Goal: Task Accomplishment & Management: Use online tool/utility

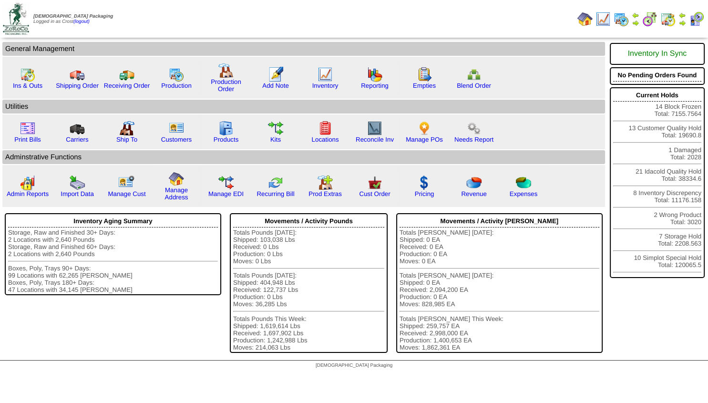
click at [679, 21] on img at bounding box center [683, 23] width 8 height 8
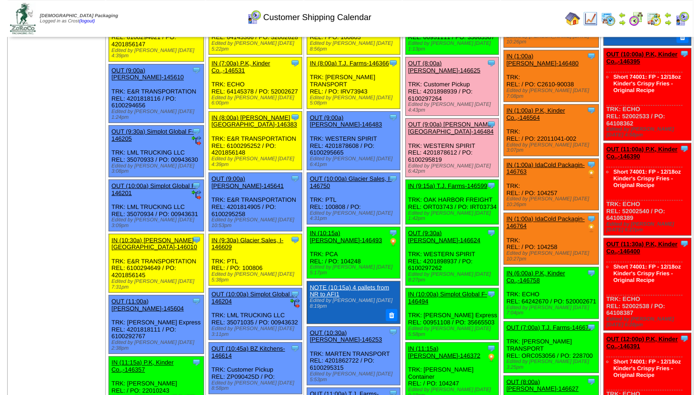
scroll to position [38, 0]
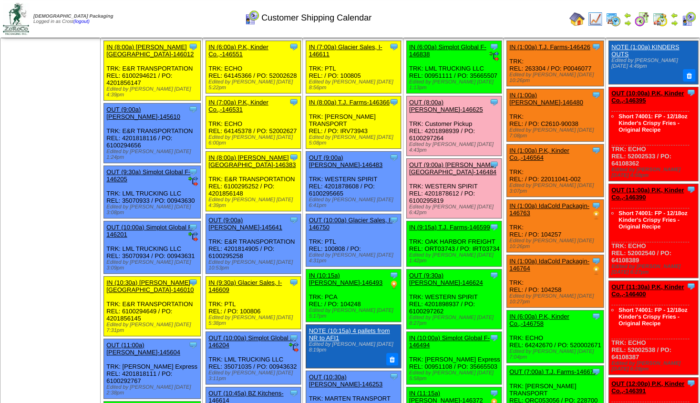
click at [437, 272] on link "OUT (9:30a) Lamb-Weston-146624" at bounding box center [446, 279] width 74 height 14
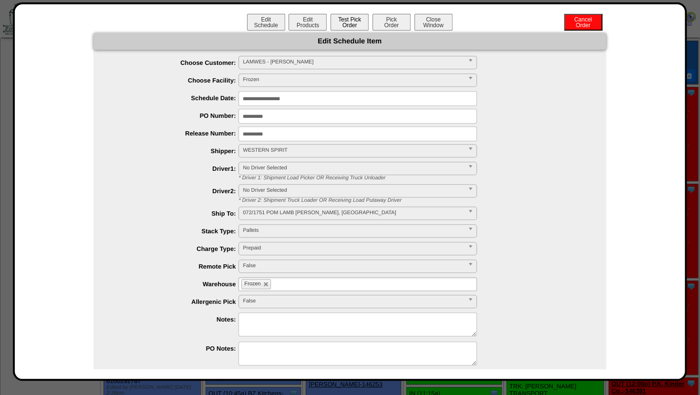
click at [350, 24] on button "Test Pick Order" at bounding box center [350, 22] width 38 height 17
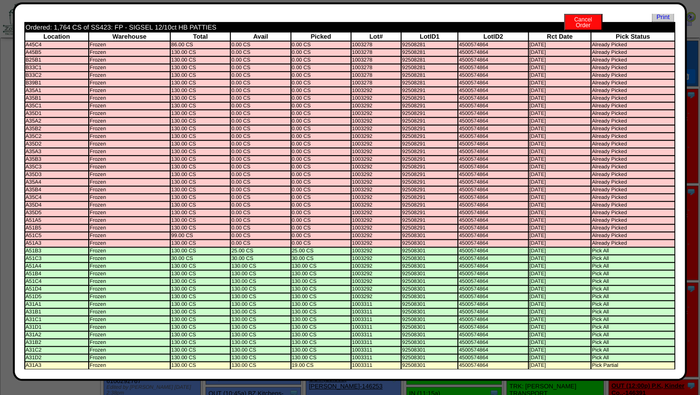
scroll to position [0, 0]
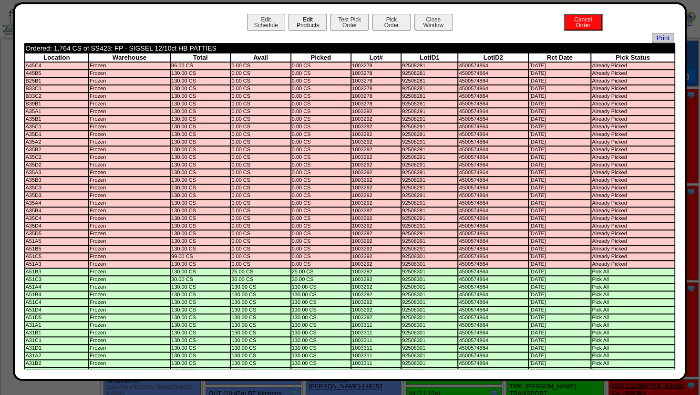
click at [309, 26] on button "Edit Products" at bounding box center [308, 22] width 38 height 17
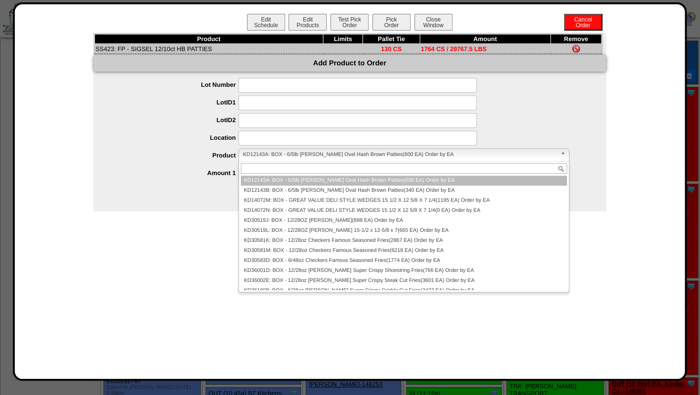
click at [261, 157] on span "KD12143A: BOX - 6/5lb Lamb Weston Oval Hash Brown Patties(600 EA) Order by EA" at bounding box center [399, 154] width 313 height 11
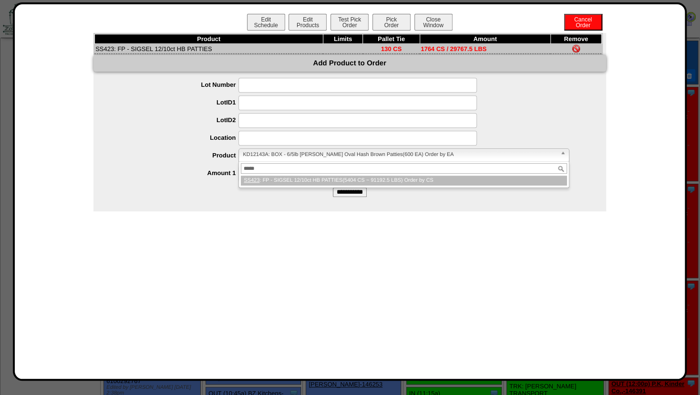
type input "*****"
click at [264, 179] on li "SS423 : FP - SIGSEL 12/10ct HB PATTIES(5404 CS ~ 91192.5 LBS) Order by CS" at bounding box center [404, 181] width 326 height 10
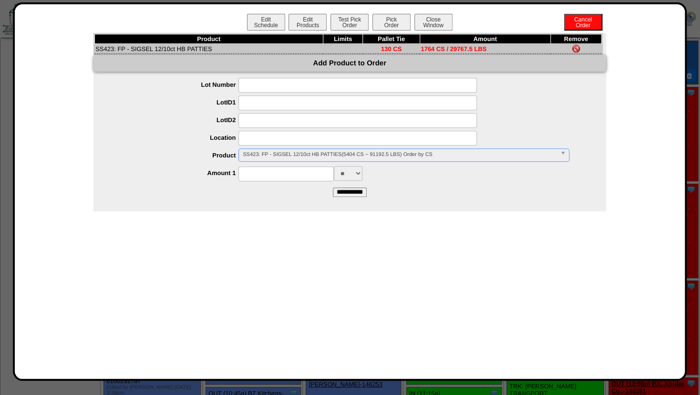
click at [263, 175] on input at bounding box center [285, 173] width 95 height 15
type input "****"
click at [276, 140] on input at bounding box center [357, 138] width 238 height 15
type input "*****"
click at [290, 119] on input at bounding box center [357, 120] width 238 height 15
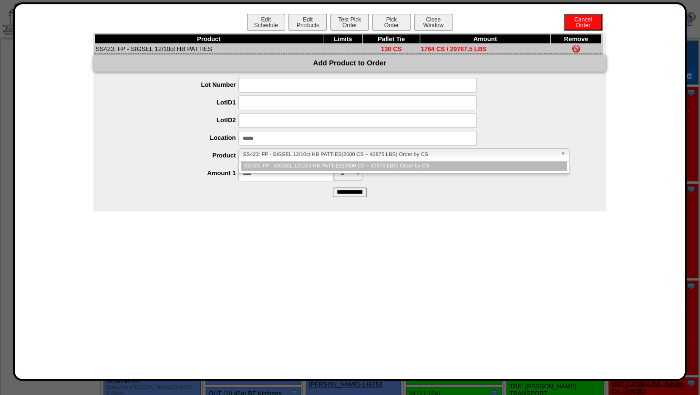
click at [278, 157] on span "SS423: FP - SIGSEL 12/10ct HB PATTIES(2600 CS ~ 43875 LBS) Order by CS" at bounding box center [399, 154] width 313 height 11
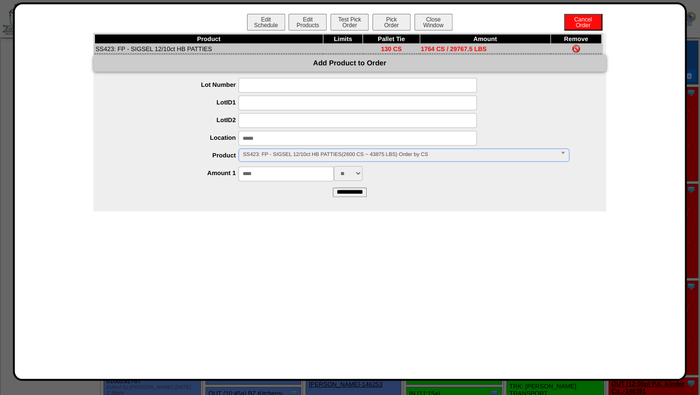
click at [278, 157] on span "SS423: FP - SIGSEL 12/10ct HB PATTIES(2600 CS ~ 43875 LBS) Order by CS" at bounding box center [399, 154] width 313 height 11
click at [344, 194] on input "**********" at bounding box center [350, 192] width 34 height 10
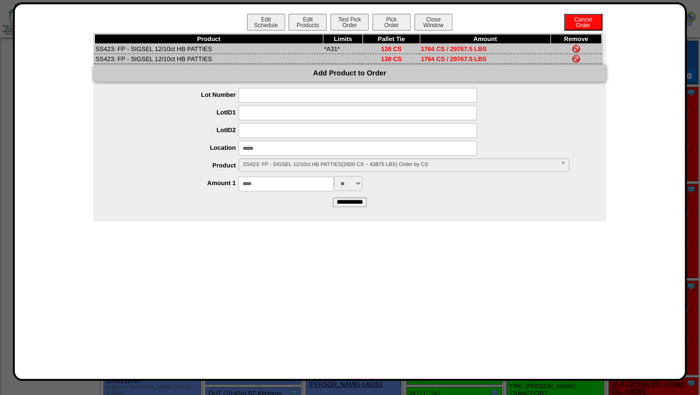
click at [576, 60] on img at bounding box center [576, 59] width 8 height 8
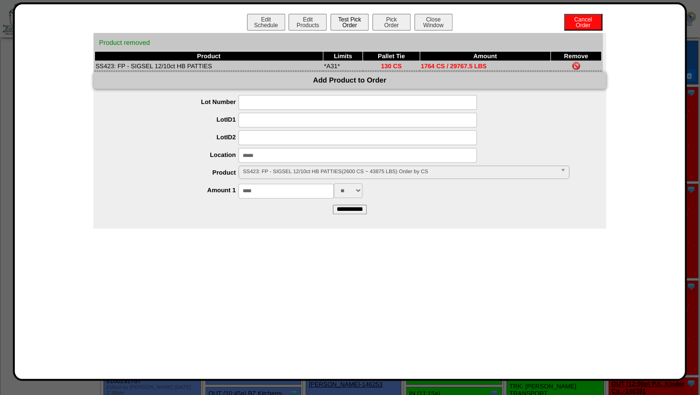
click at [350, 21] on button "Test Pick Order" at bounding box center [350, 22] width 38 height 17
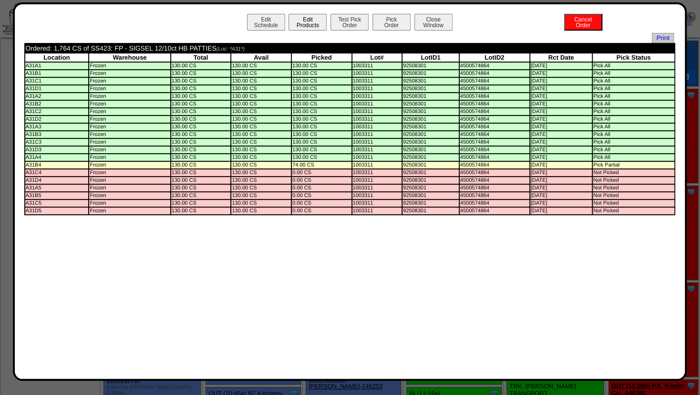
click at [298, 17] on button "Edit Products" at bounding box center [308, 22] width 38 height 17
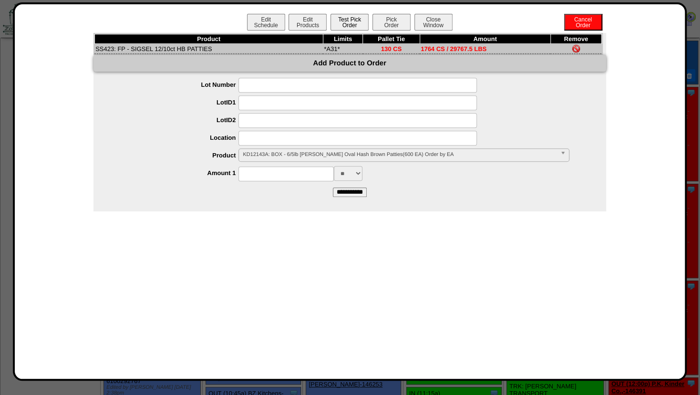
click at [341, 21] on button "Test Pick Order" at bounding box center [350, 22] width 38 height 17
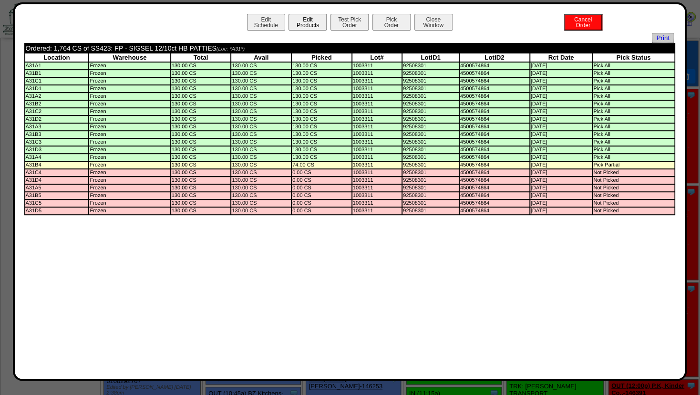
click at [312, 22] on button "Edit Products" at bounding box center [308, 22] width 38 height 17
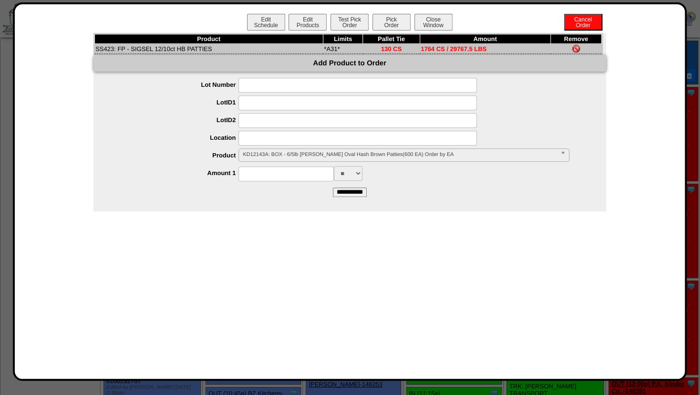
click at [265, 157] on span "KD12143A: BOX - 6/5lb Lamb Weston Oval Hash Brown Patties(600 EA) Order by EA" at bounding box center [399, 154] width 313 height 11
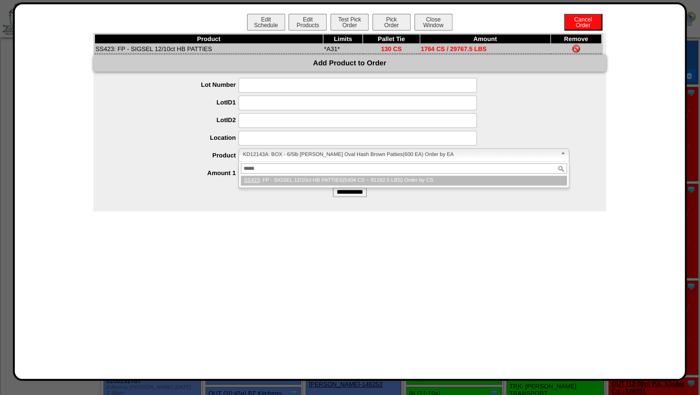
type input "*****"
click at [262, 179] on li "SS423 : FP - SIGSEL 12/10ct HB PATTIES(5404 CS ~ 91192.5 LBS) Order by CS" at bounding box center [404, 181] width 326 height 10
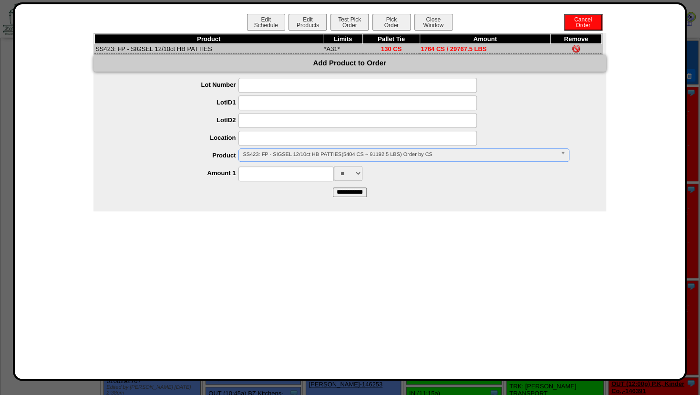
click at [265, 176] on input at bounding box center [285, 173] width 95 height 15
type input "****"
click at [263, 140] on input at bounding box center [357, 138] width 238 height 15
type input "*****"
click at [184, 128] on div at bounding box center [360, 120] width 494 height 15
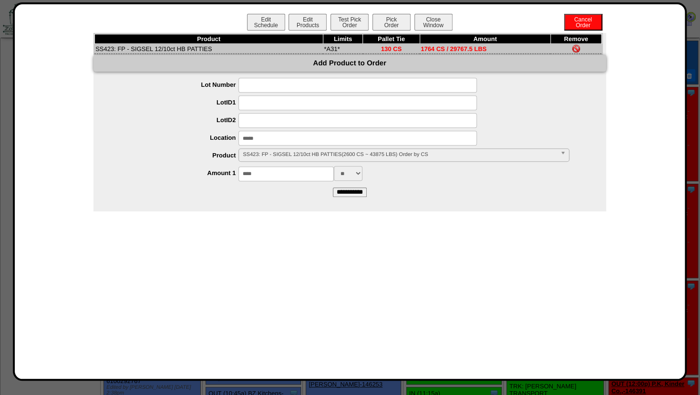
click at [348, 193] on input "**********" at bounding box center [350, 192] width 34 height 10
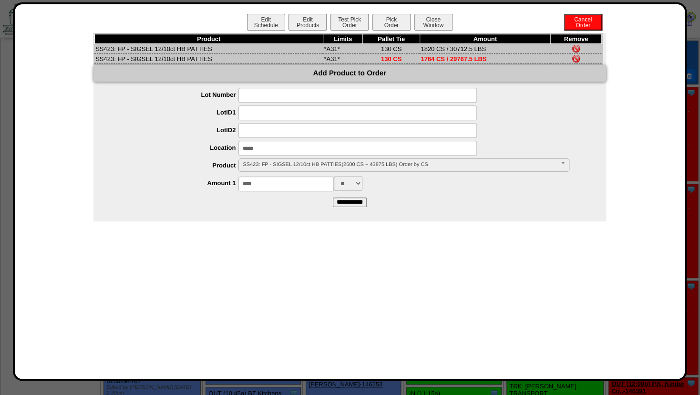
click at [578, 59] on img at bounding box center [576, 59] width 8 height 8
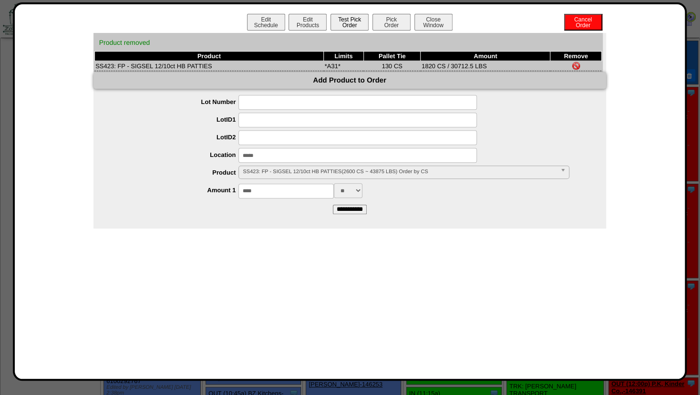
click at [352, 18] on button "Test Pick Order" at bounding box center [350, 22] width 38 height 17
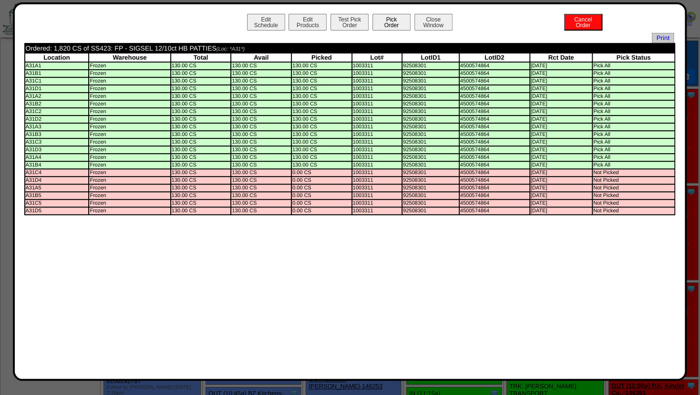
click at [392, 22] on button "Pick Order" at bounding box center [391, 22] width 38 height 17
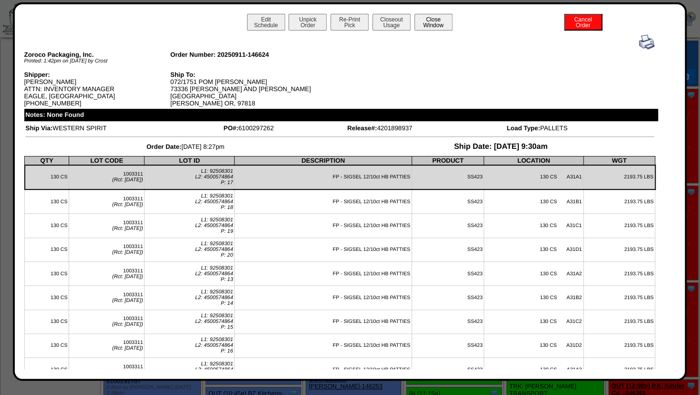
click at [431, 20] on button "Close Window" at bounding box center [433, 22] width 38 height 17
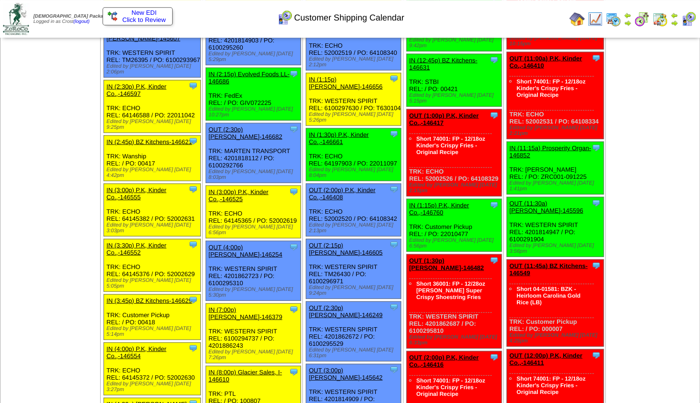
scroll to position [992, 0]
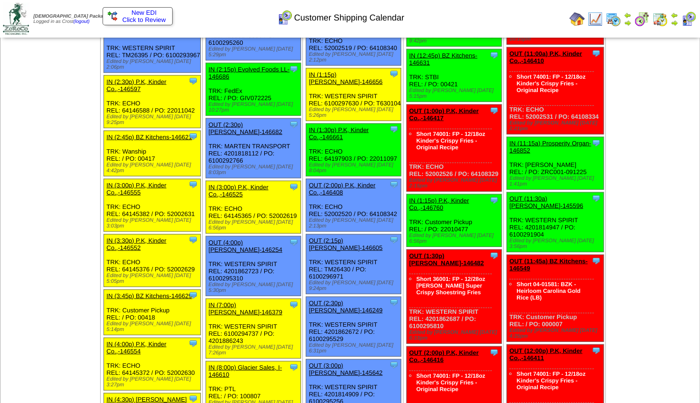
click at [673, 21] on img at bounding box center [675, 23] width 8 height 8
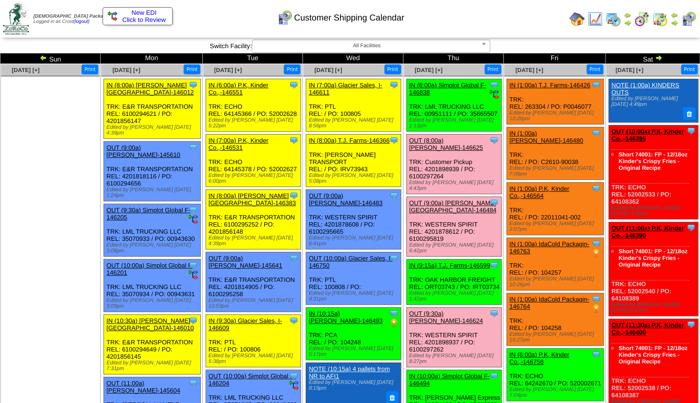
click at [625, 21] on img at bounding box center [628, 23] width 8 height 8
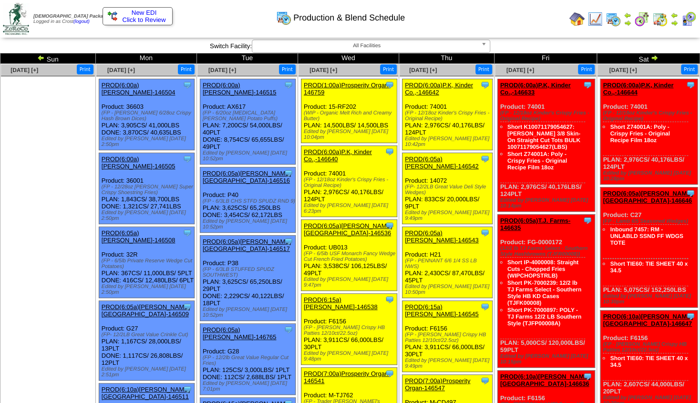
click at [673, 21] on img at bounding box center [675, 23] width 8 height 8
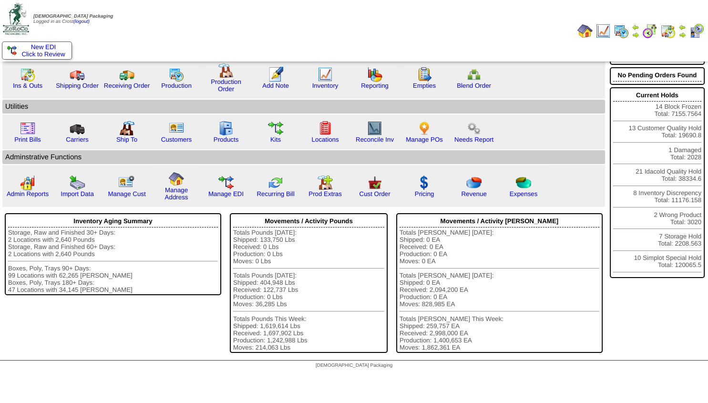
click at [683, 31] on img at bounding box center [683, 35] width 8 height 8
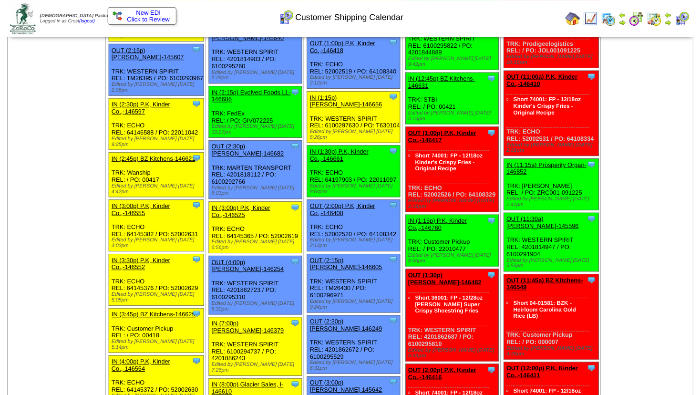
scroll to position [972, 0]
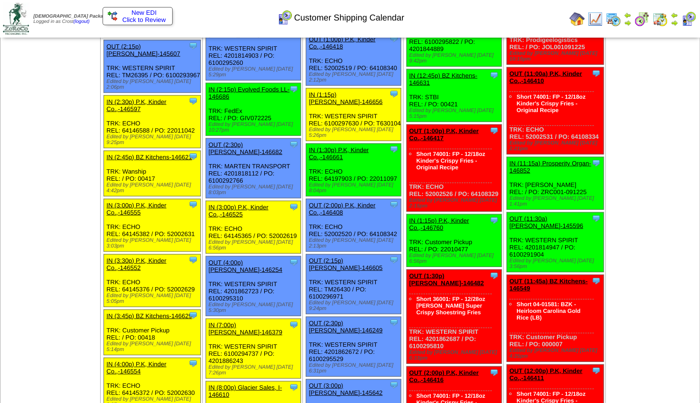
click at [434, 272] on link "OUT (1:30p) [PERSON_NAME]-146482" at bounding box center [446, 279] width 75 height 14
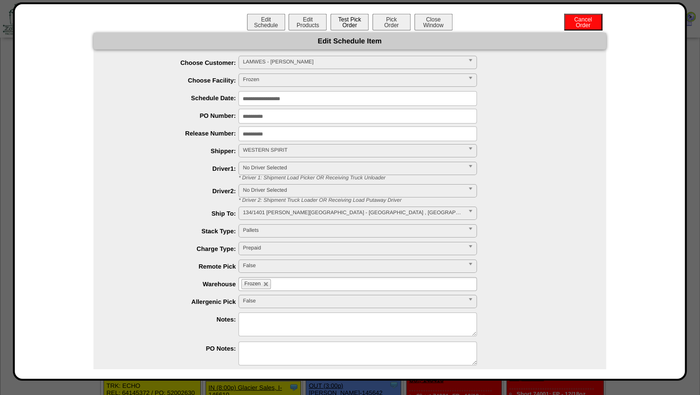
click at [349, 24] on button "Test Pick Order" at bounding box center [350, 22] width 38 height 17
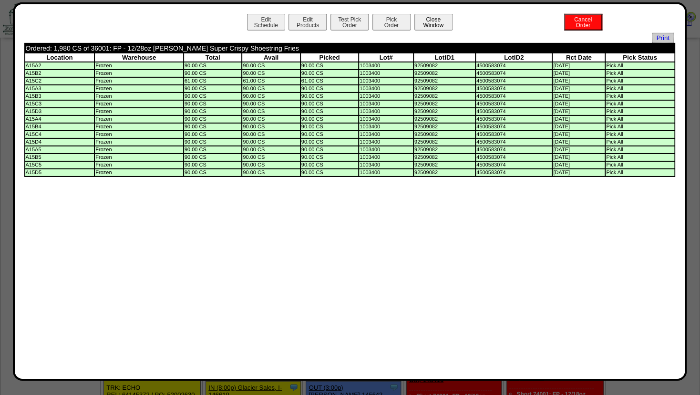
click at [435, 18] on button "Close Window" at bounding box center [433, 22] width 38 height 17
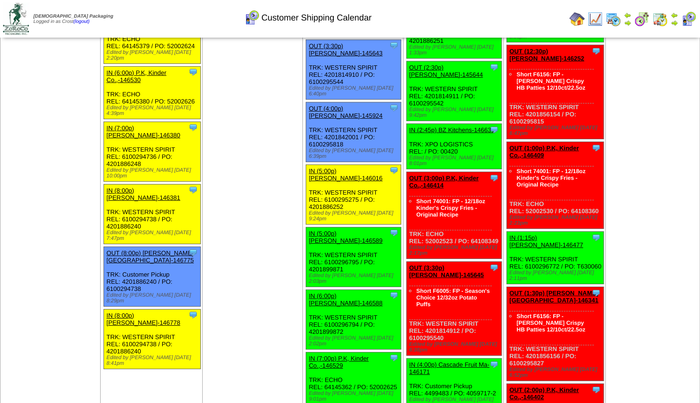
scroll to position [1402, 0]
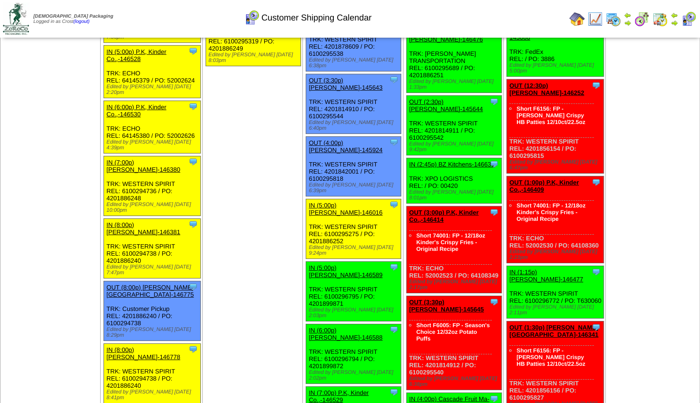
click at [626, 19] on img at bounding box center [628, 23] width 8 height 8
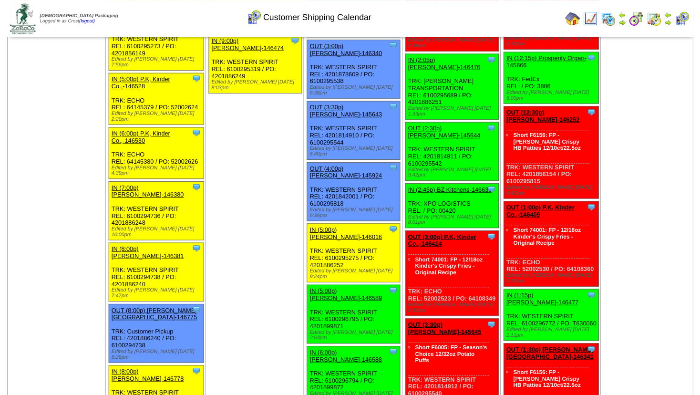
scroll to position [1380, 0]
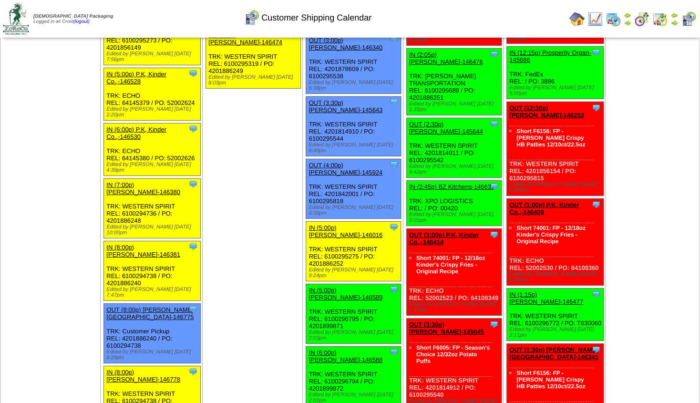
click at [437, 321] on link "OUT (3:30p) Lamb-Weston-145645" at bounding box center [446, 328] width 75 height 14
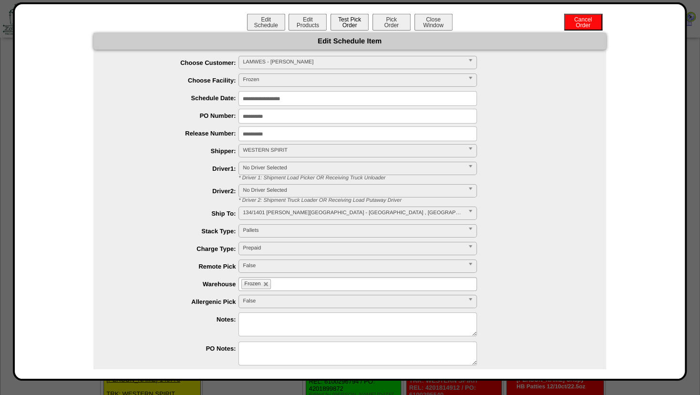
click at [342, 23] on button "Test Pick Order" at bounding box center [350, 22] width 38 height 17
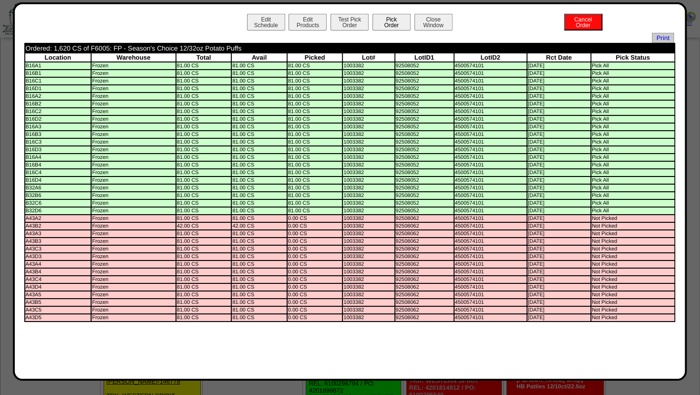
click at [384, 21] on button "Pick Order" at bounding box center [391, 22] width 38 height 17
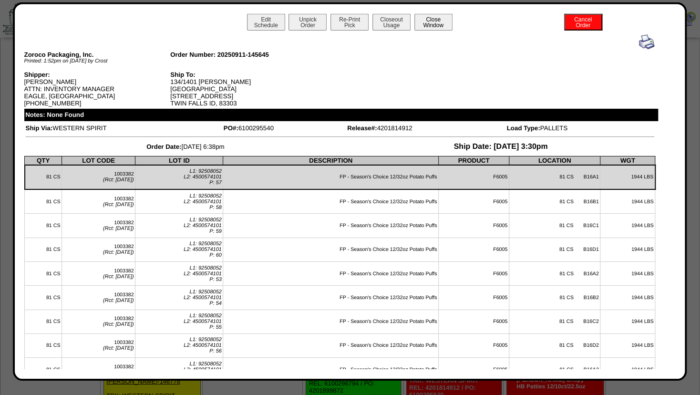
click at [428, 20] on button "Close Window" at bounding box center [433, 22] width 38 height 17
